Goal: Information Seeking & Learning: Learn about a topic

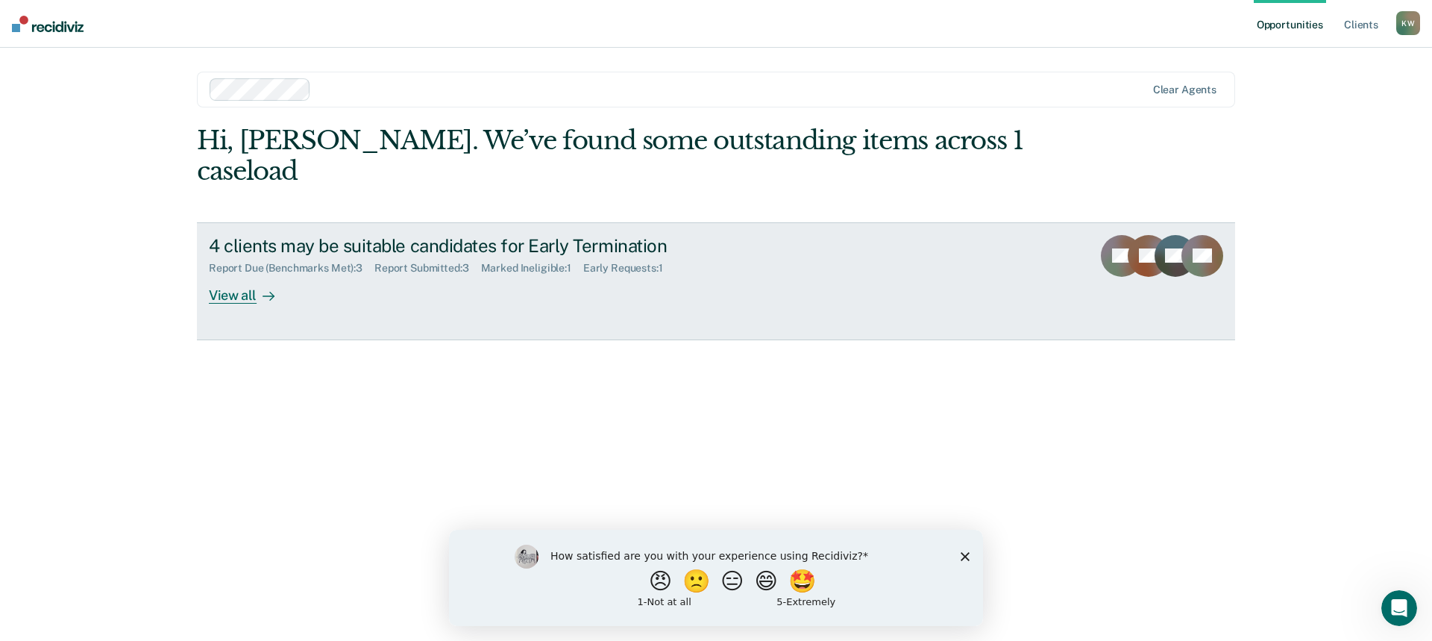
click at [239, 274] on div "View all" at bounding box center [251, 288] width 84 height 29
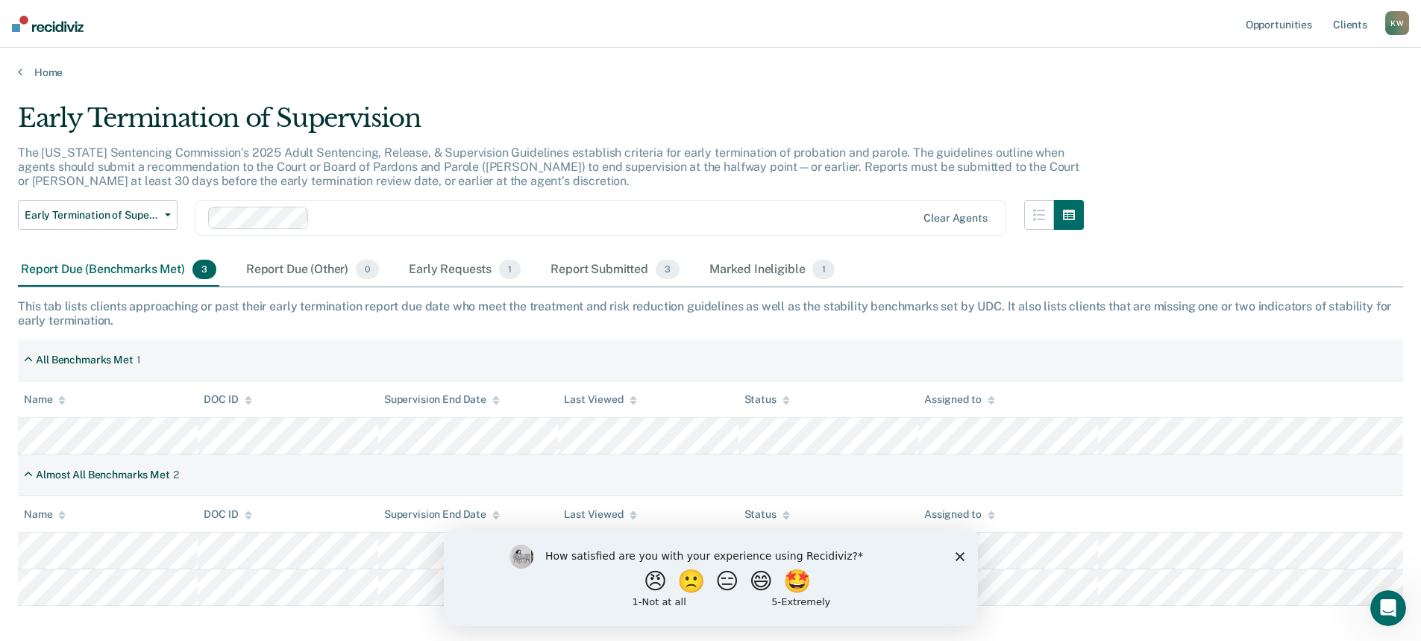
scroll to position [72, 0]
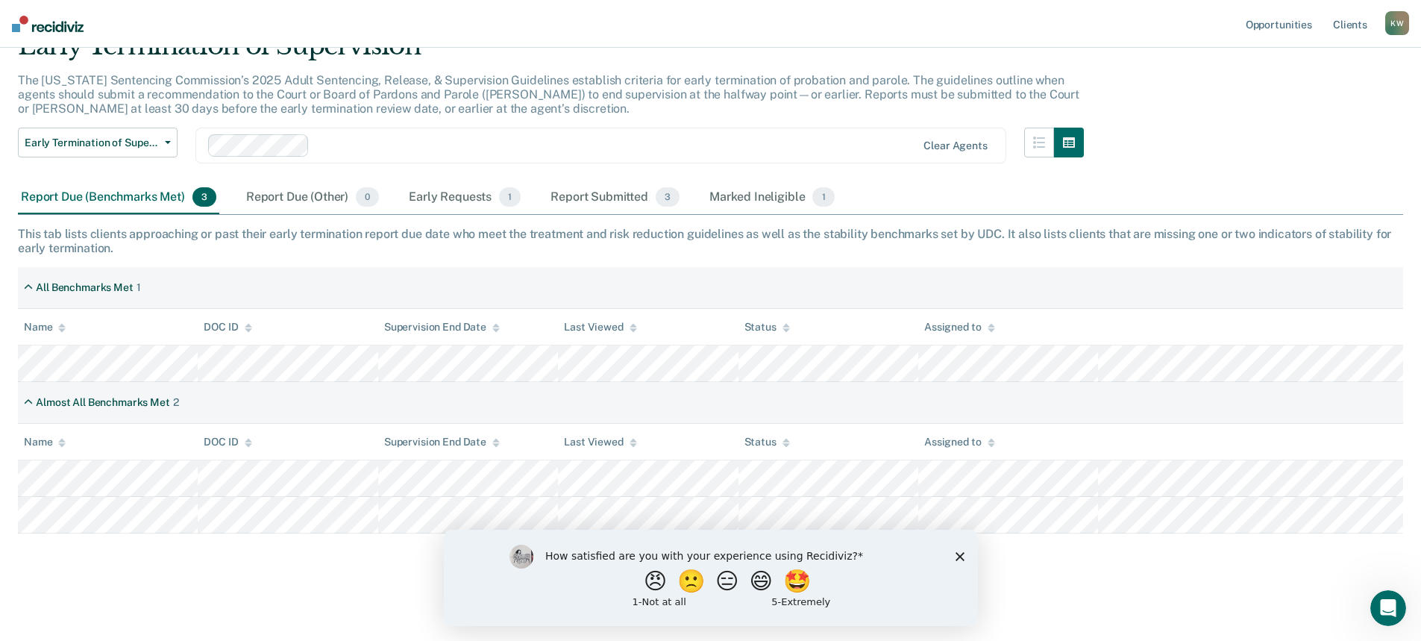
click at [959, 556] on polygon "Close survey" at bounding box center [959, 555] width 9 height 9
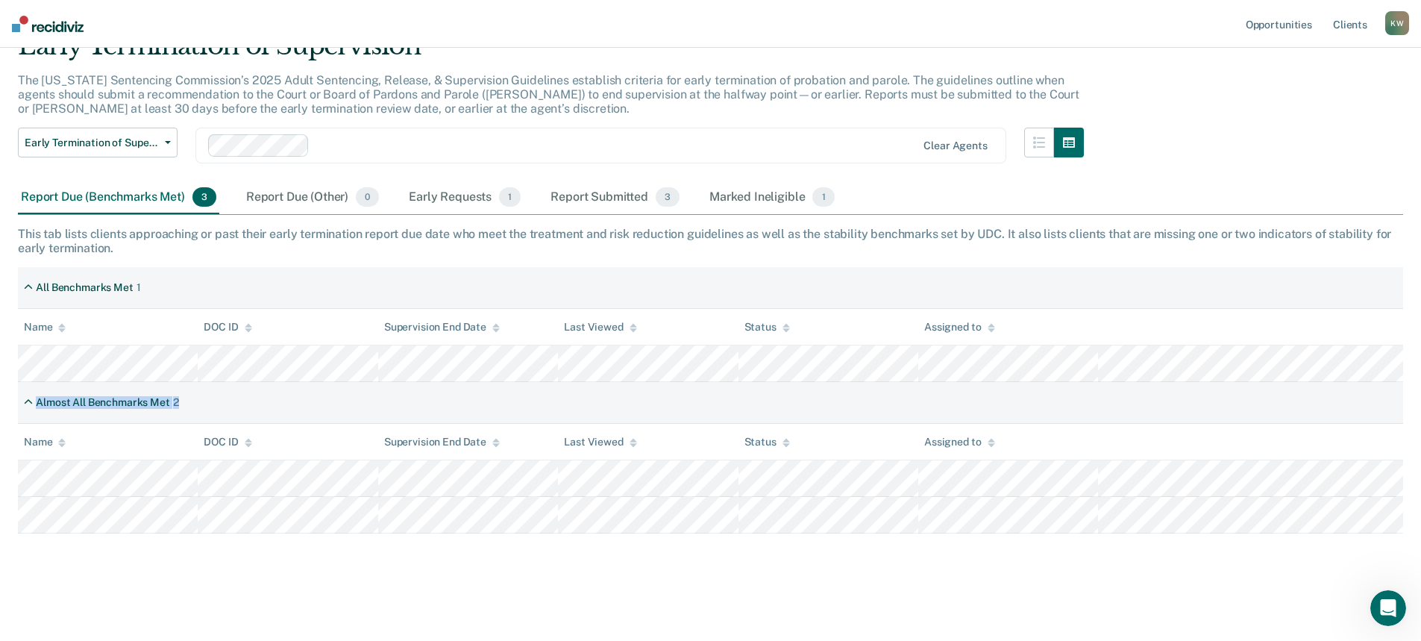
drag, startPoint x: 9, startPoint y: 311, endPoint x: 1140, endPoint y: 540, distance: 1154.5
click at [1128, 547] on main "Early Termination of Supervision The [US_STATE] Sentencing Commission’s 2025 Ad…" at bounding box center [710, 322] width 1421 height 630
copy div "Name DOC ID Supervision End Date Last Viewed Status Assigned to Almost All Benc…"
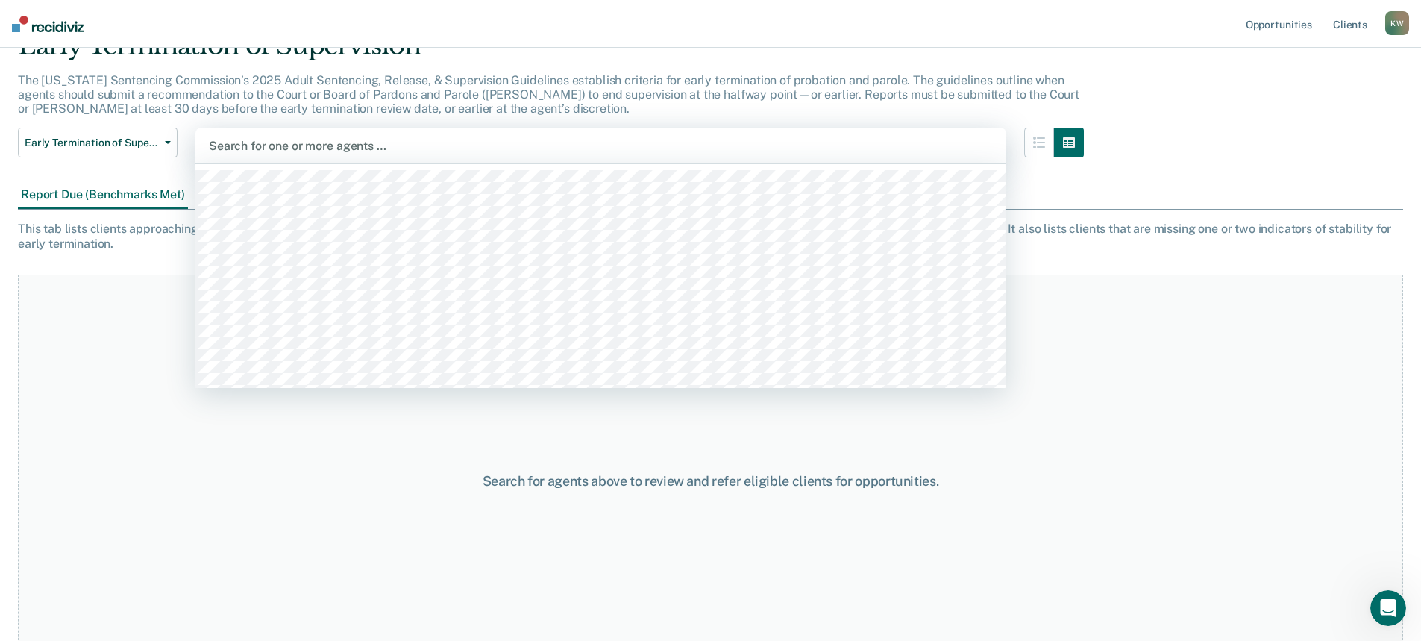
click at [227, 138] on div at bounding box center [601, 145] width 784 height 17
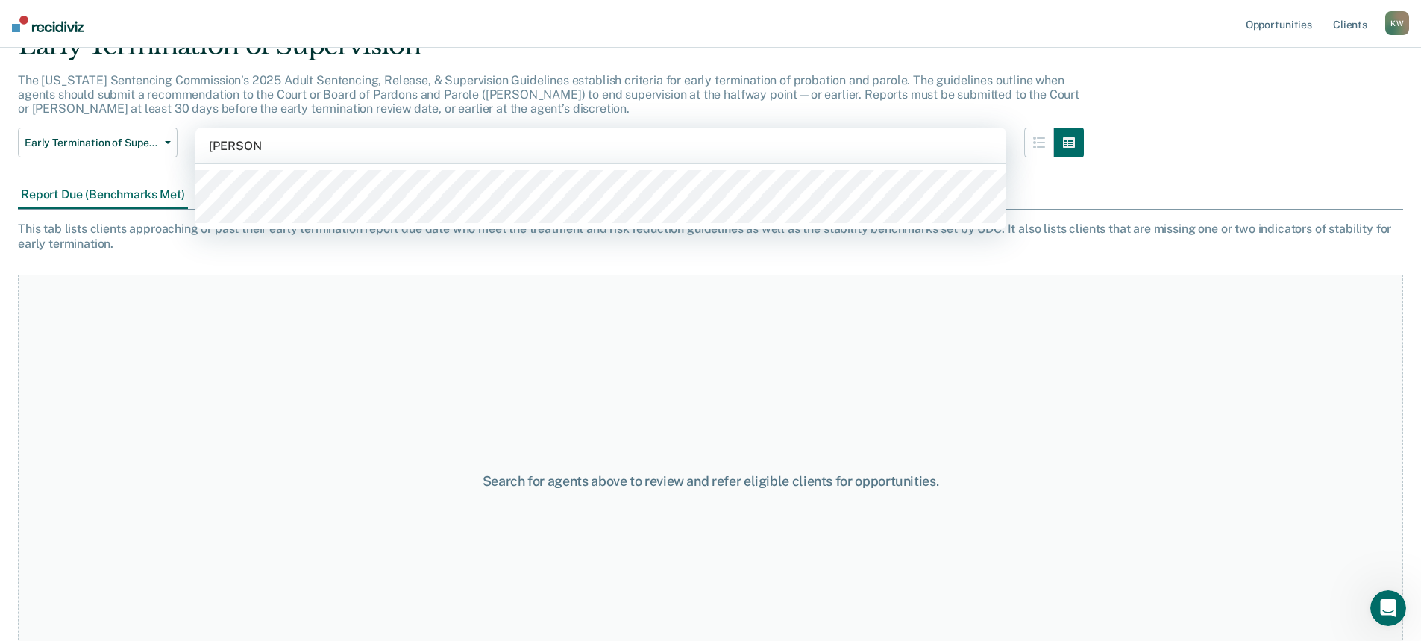
type input "[PERSON_NAME]"
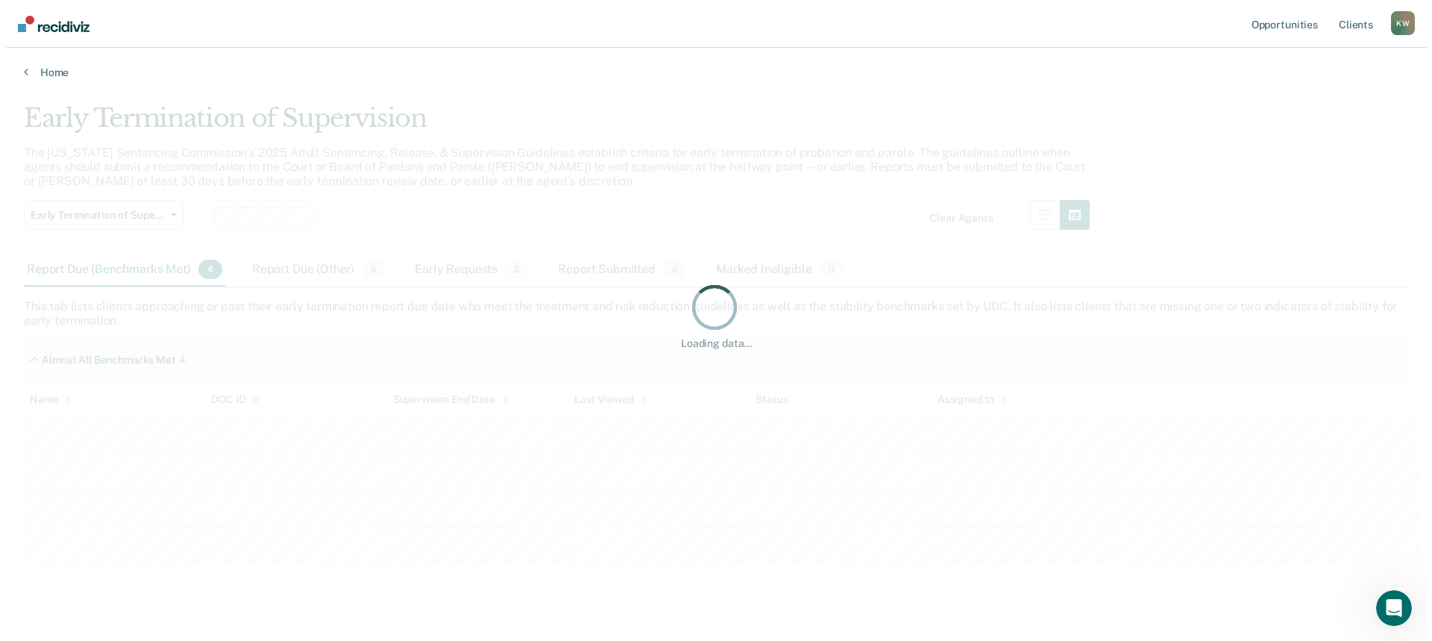
scroll to position [0, 0]
